Goal: Check status: Check status

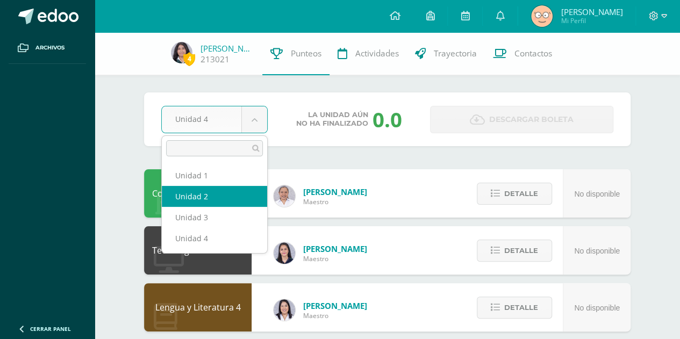
select select "Unidad 3"
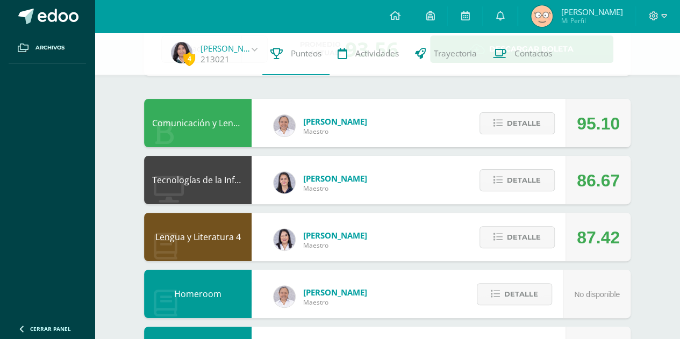
scroll to position [72, 0]
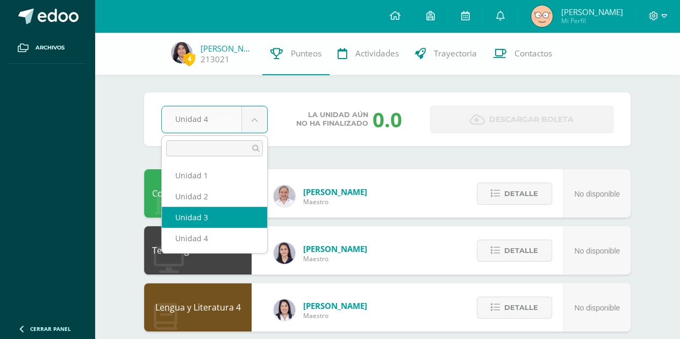
select select "Unidad 3"
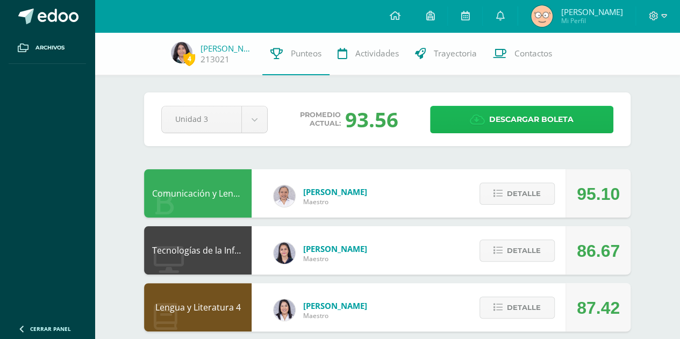
click at [469, 120] on link "Descargar boleta" at bounding box center [521, 119] width 183 height 27
